Goal: Information Seeking & Learning: Learn about a topic

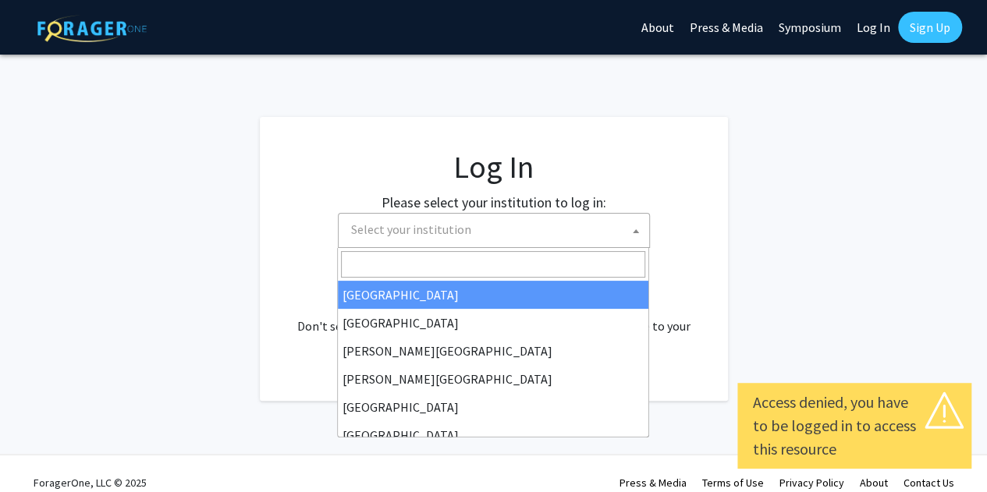
click at [534, 225] on span "Select your institution" at bounding box center [497, 230] width 304 height 32
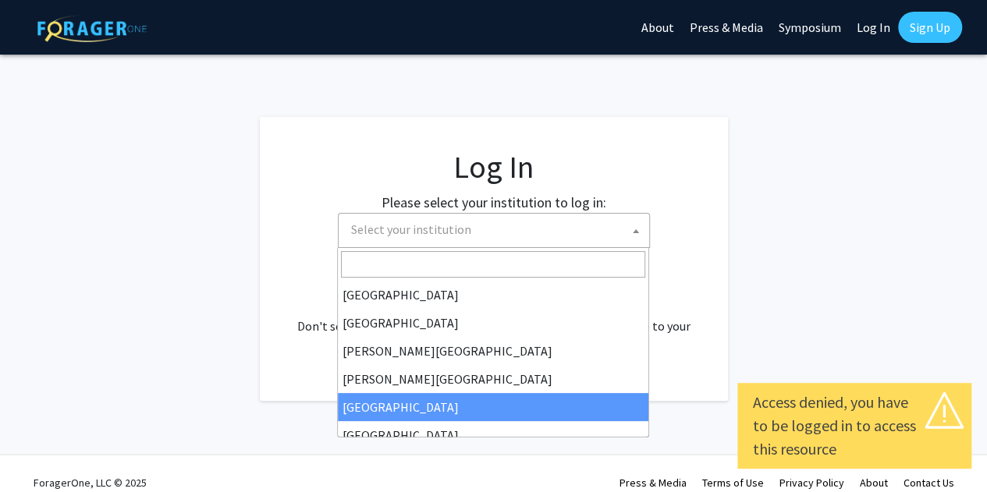
select select "6"
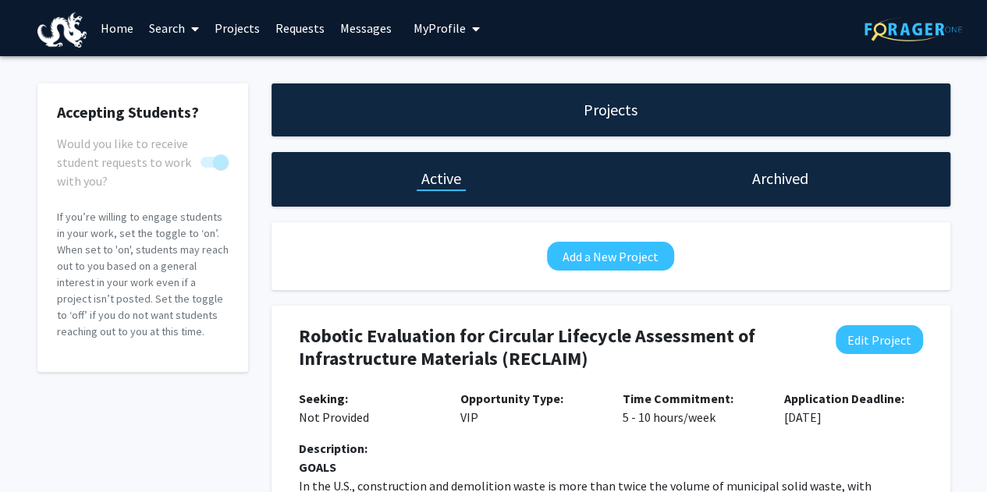
click at [766, 186] on h1 "Archived" at bounding box center [780, 179] width 56 height 22
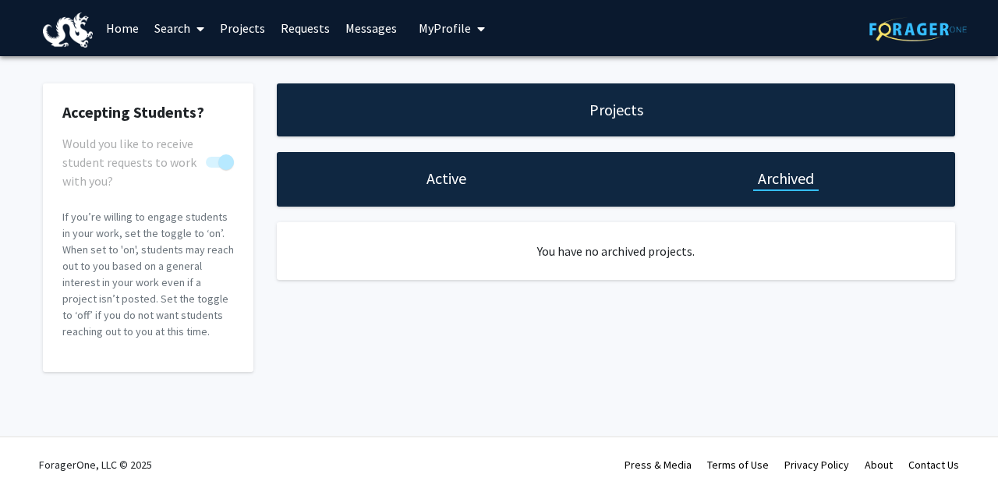
click at [452, 188] on h1 "Active" at bounding box center [447, 179] width 40 height 22
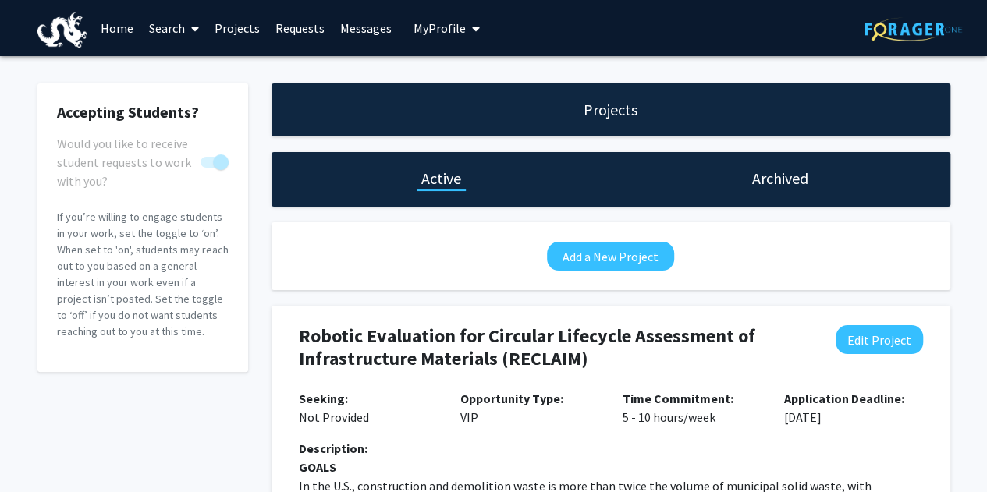
click at [286, 32] on link "Requests" at bounding box center [299, 28] width 65 height 55
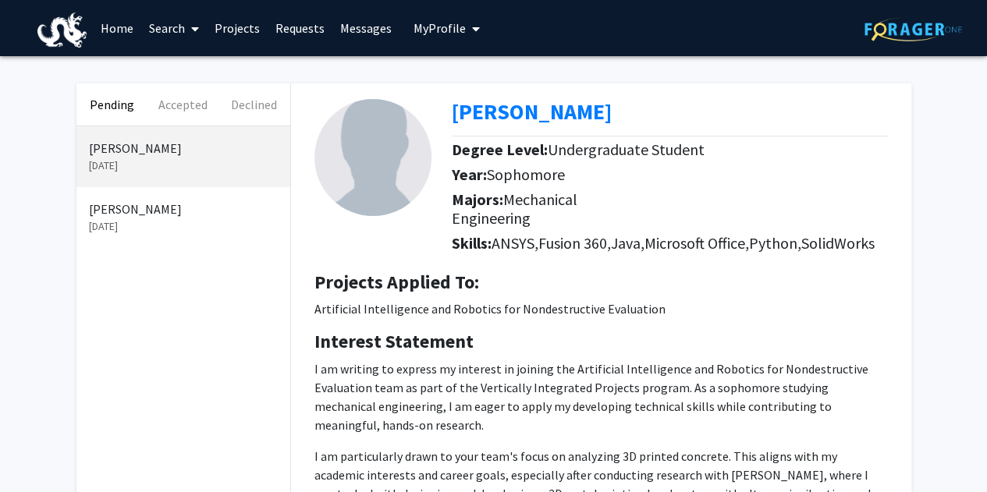
click at [157, 211] on p "Duane Lindsey" at bounding box center [183, 209] width 189 height 19
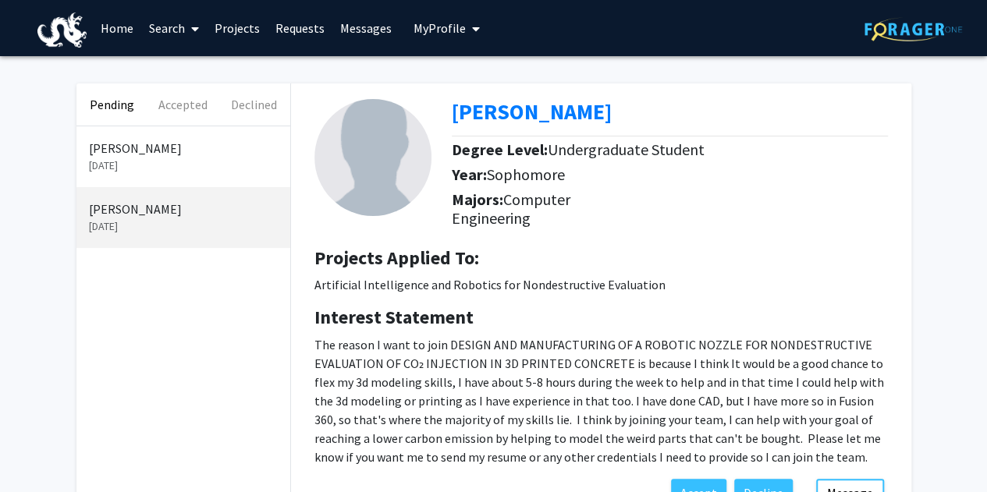
click at [139, 166] on p "Sep 17, 2025" at bounding box center [183, 166] width 189 height 16
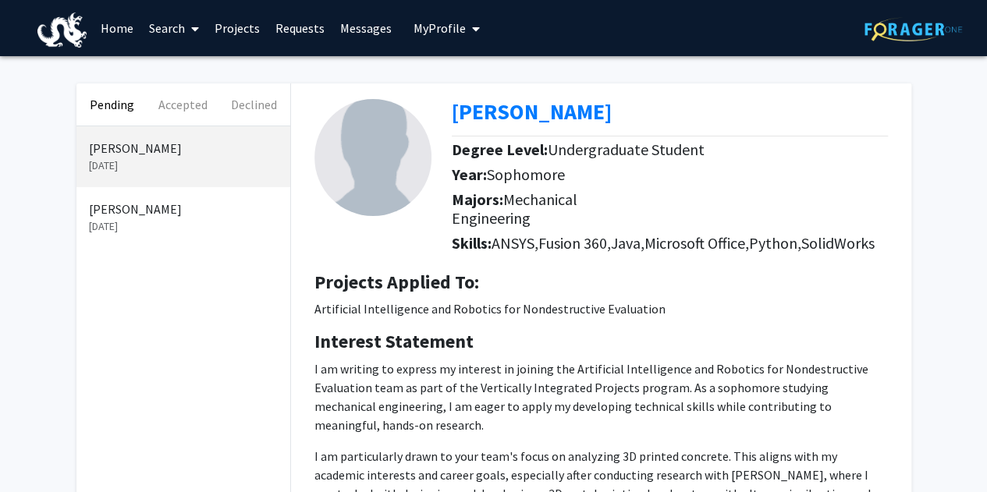
click at [126, 228] on p "Sep 12, 2025" at bounding box center [183, 226] width 189 height 16
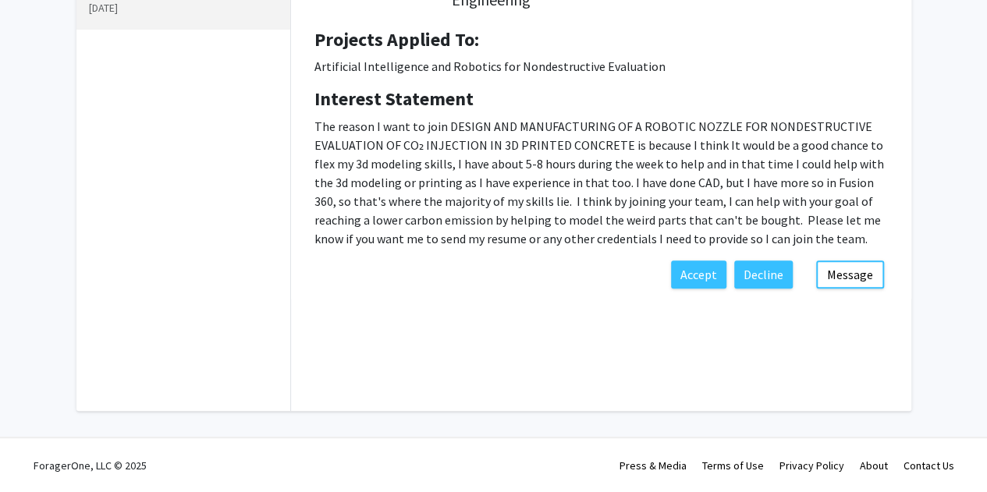
scroll to position [147, 0]
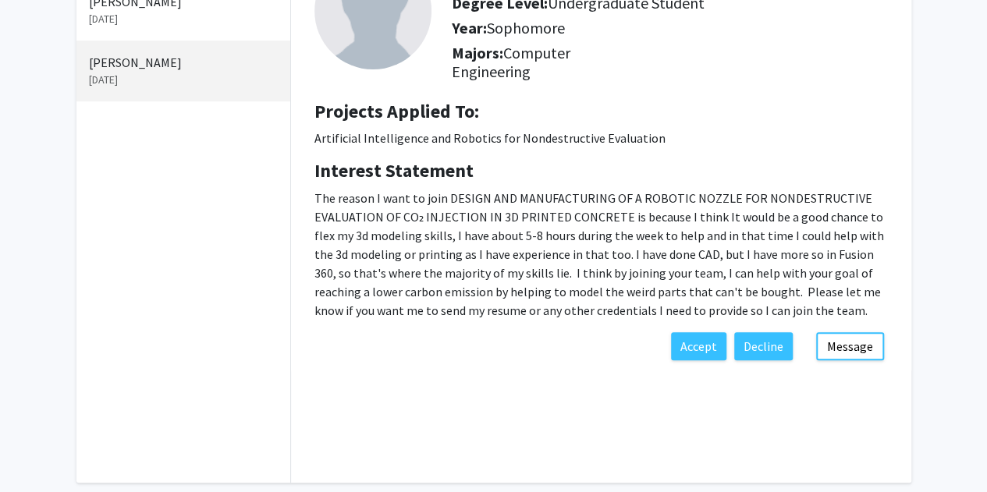
click at [207, 11] on p "Sep 17, 2025" at bounding box center [183, 19] width 189 height 16
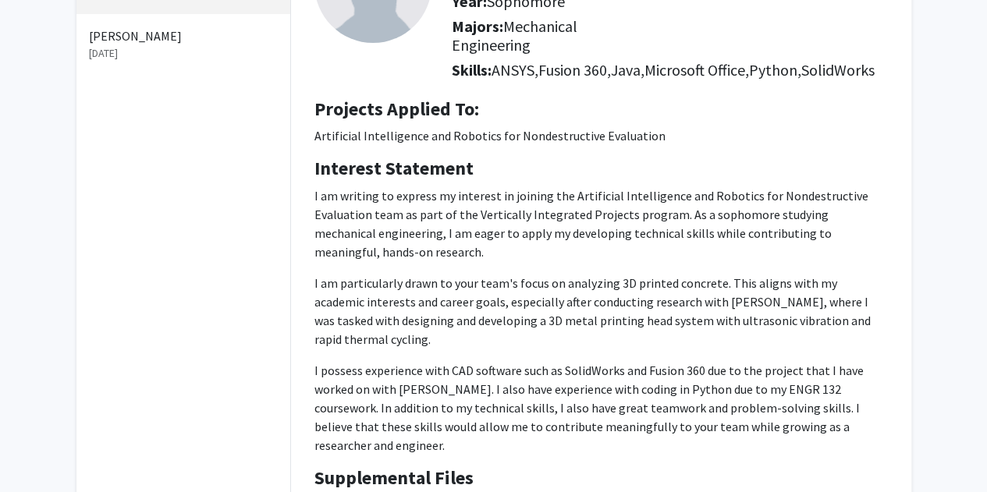
scroll to position [173, 0]
click at [119, 54] on p "Sep 12, 2025" at bounding box center [183, 53] width 189 height 16
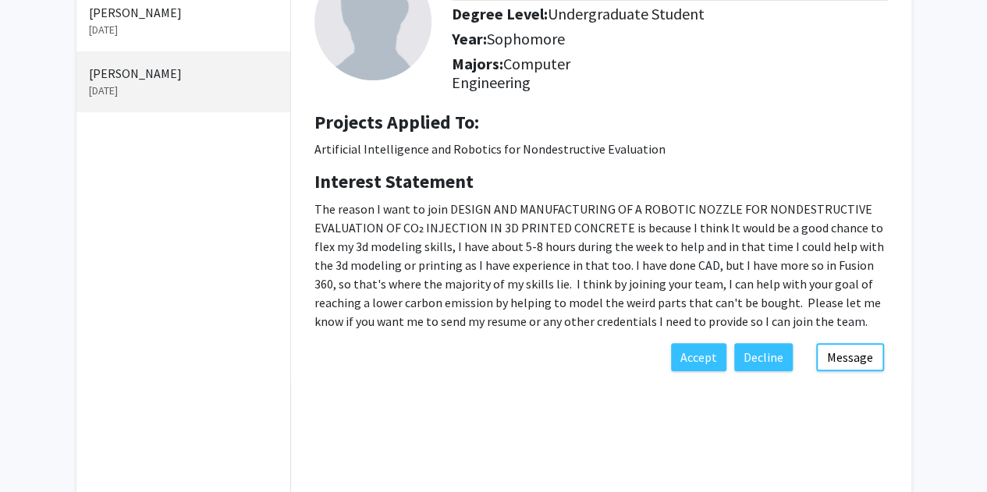
scroll to position [106, 0]
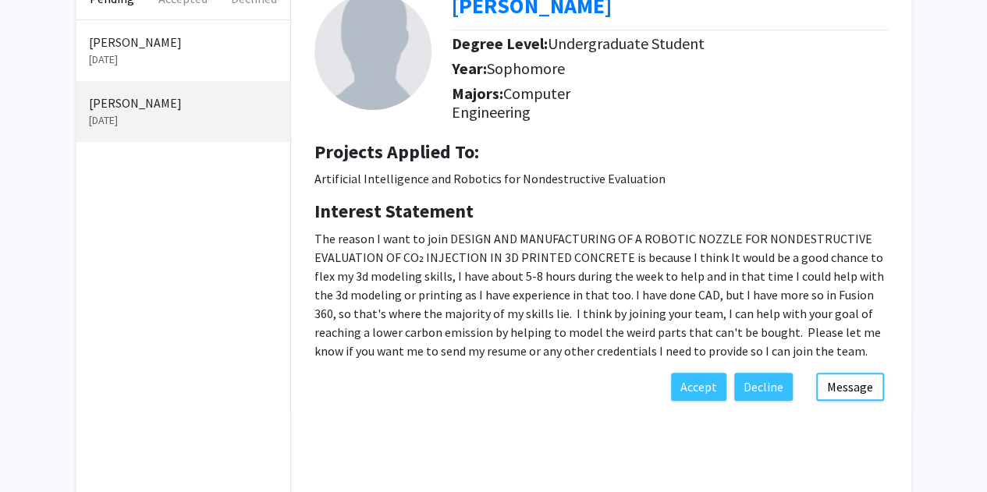
click at [140, 55] on p "Sep 17, 2025" at bounding box center [183, 59] width 189 height 16
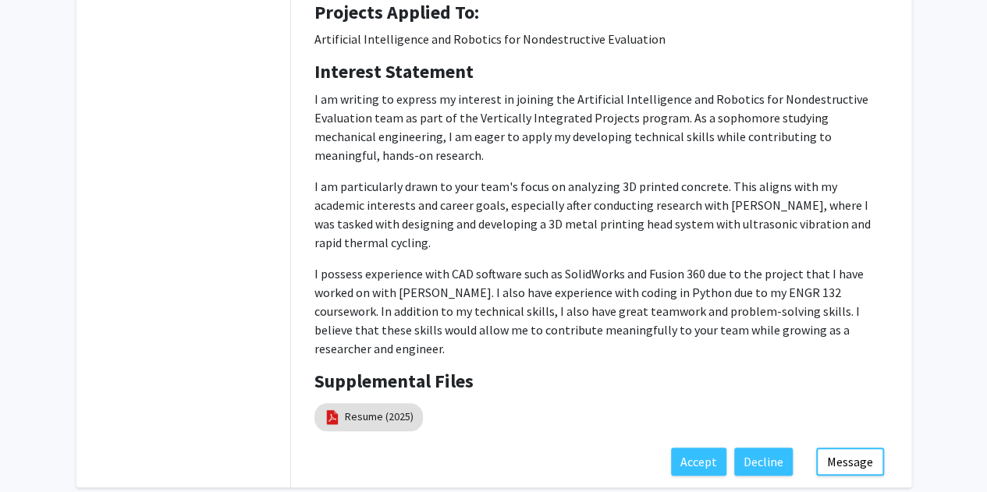
scroll to position [265, 0]
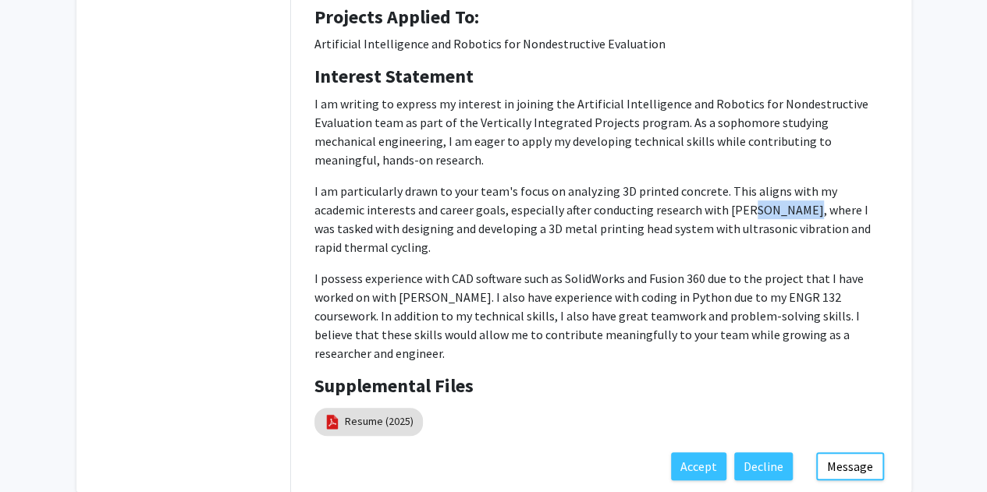
drag, startPoint x: 736, startPoint y: 208, endPoint x: 685, endPoint y: 217, distance: 52.2
click at [685, 217] on p "I am particularly drawn to your team's focus on analyzing 3D printed concrete. …" at bounding box center [600, 219] width 573 height 75
drag, startPoint x: 685, startPoint y: 217, endPoint x: 570, endPoint y: 221, distance: 114.7
click at [570, 221] on p "I am particularly drawn to your team's focus on analyzing 3D printed concrete. …" at bounding box center [600, 219] width 573 height 75
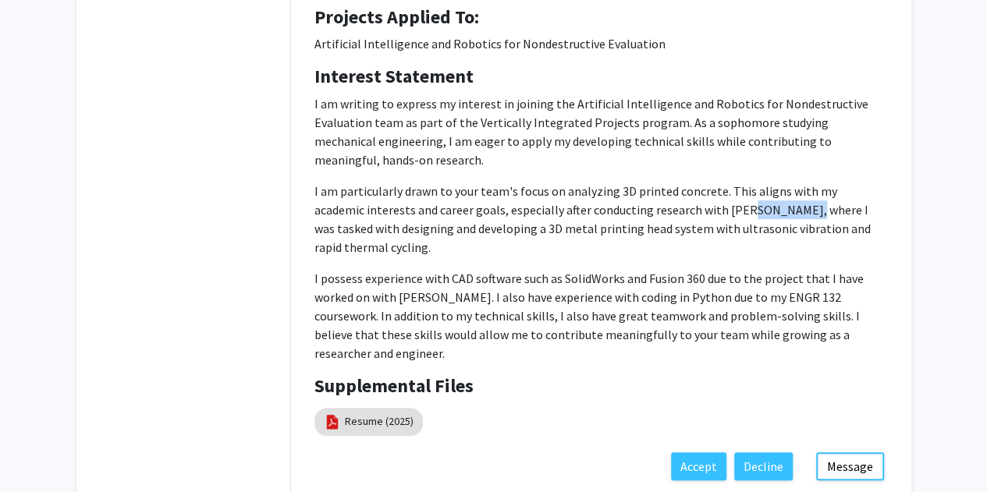
drag, startPoint x: 685, startPoint y: 212, endPoint x: 741, endPoint y: 218, distance: 56.4
click at [741, 218] on p "I am particularly drawn to your team's focus on analyzing 3D printed concrete. …" at bounding box center [600, 219] width 573 height 75
copy p "Jack Zhou,"
